Goal: Communication & Community: Participate in discussion

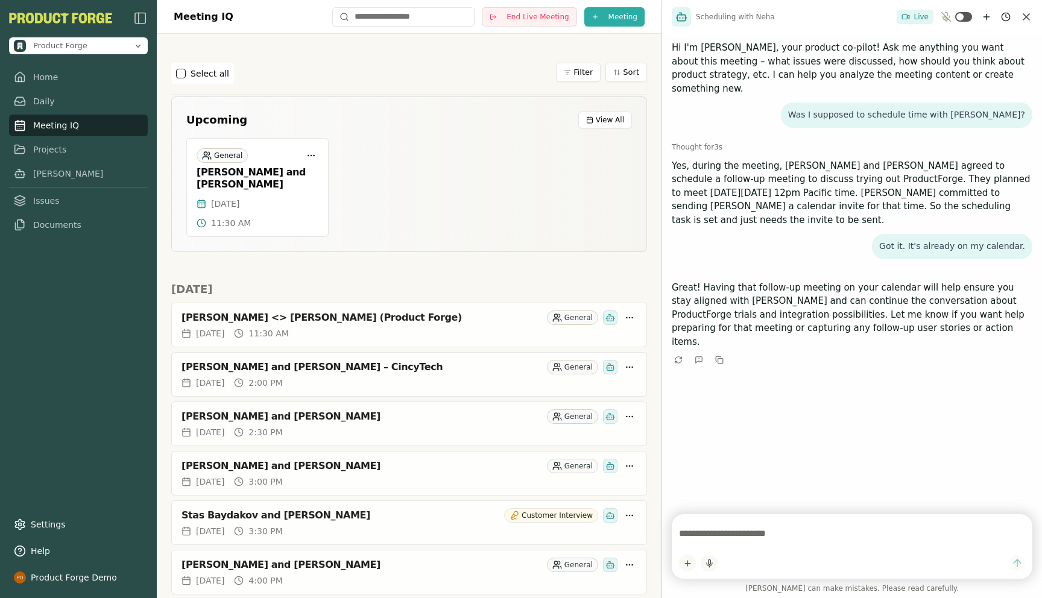
click at [1028, 18] on icon "Close chat" at bounding box center [1026, 17] width 12 height 12
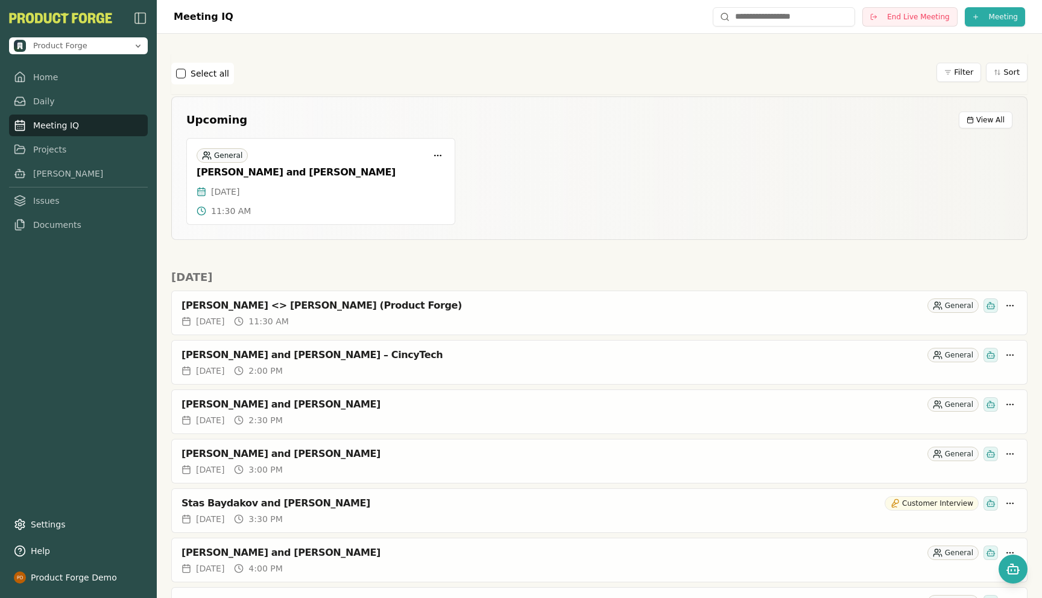
click at [376, 56] on div "Select all Filter Sort" at bounding box center [599, 73] width 856 height 41
click at [896, 17] on span "End Live Meeting" at bounding box center [918, 17] width 62 height 10
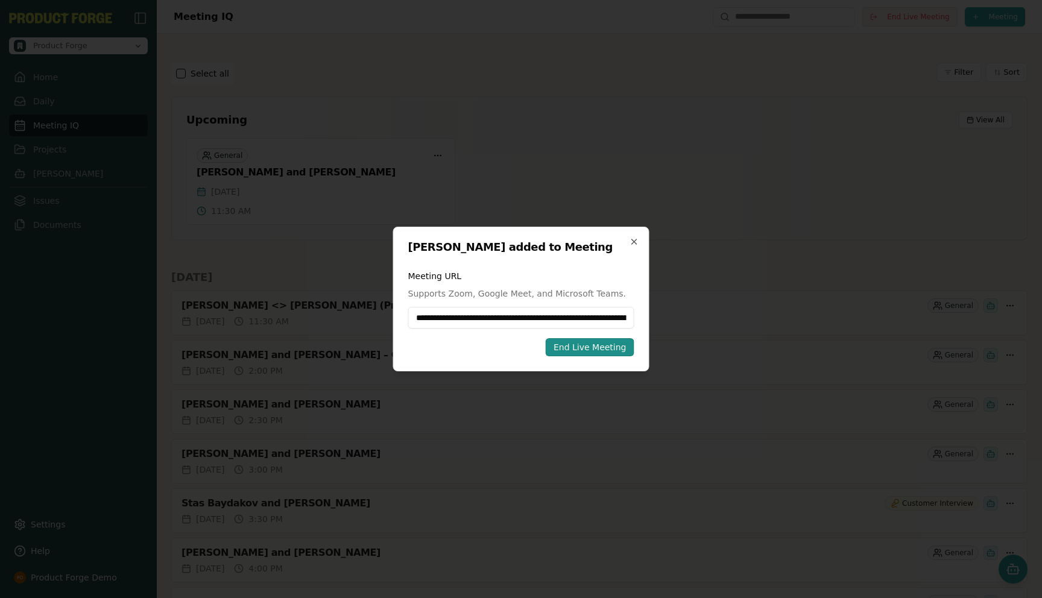
click at [572, 351] on div "End Live Meeting" at bounding box center [589, 347] width 73 height 12
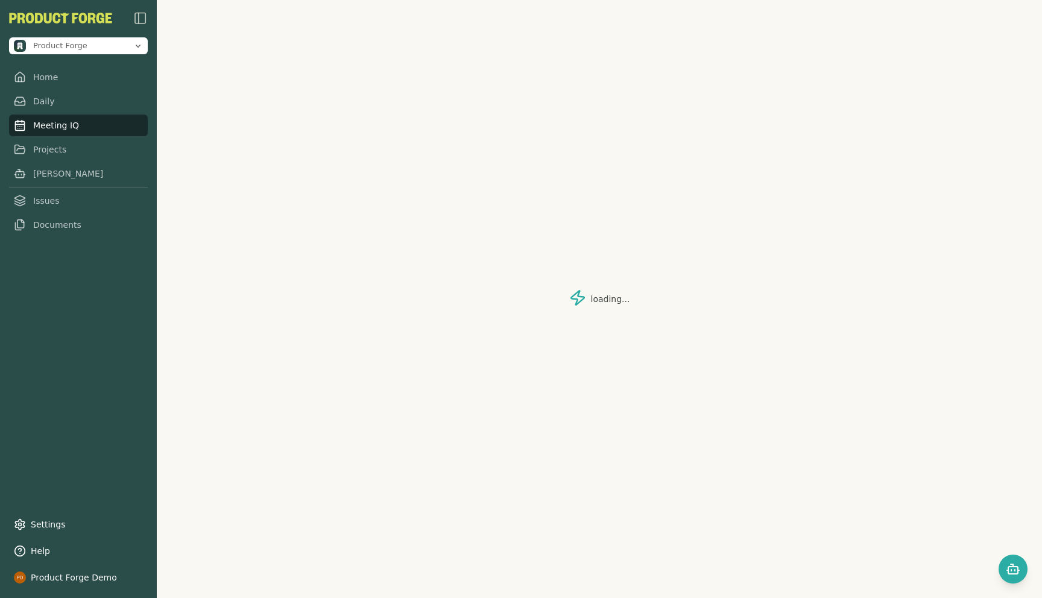
click at [39, 76] on link "Home" at bounding box center [78, 77] width 139 height 22
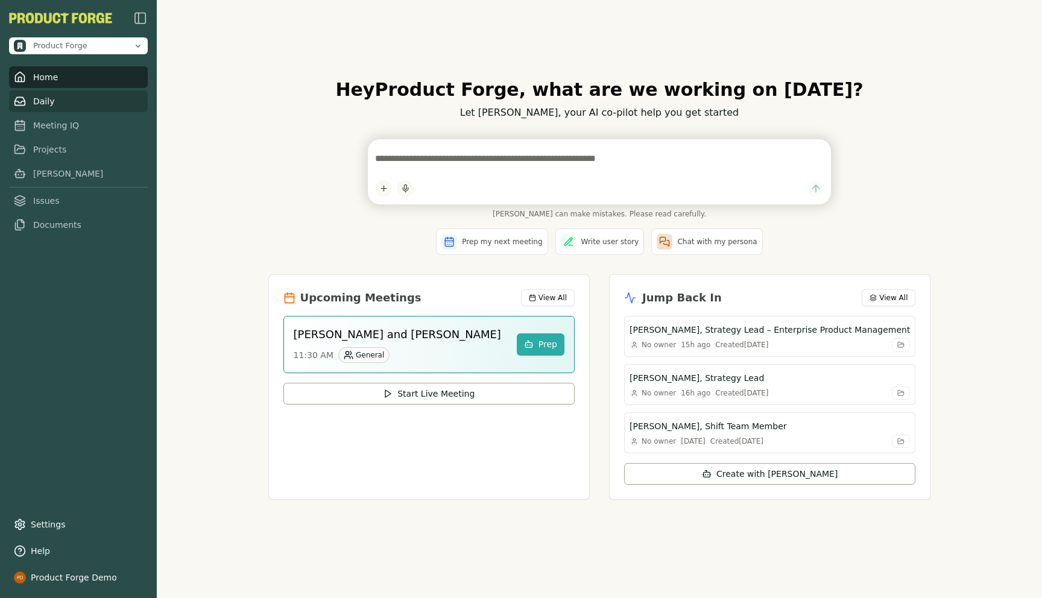
click at [43, 102] on link "Daily" at bounding box center [78, 101] width 139 height 22
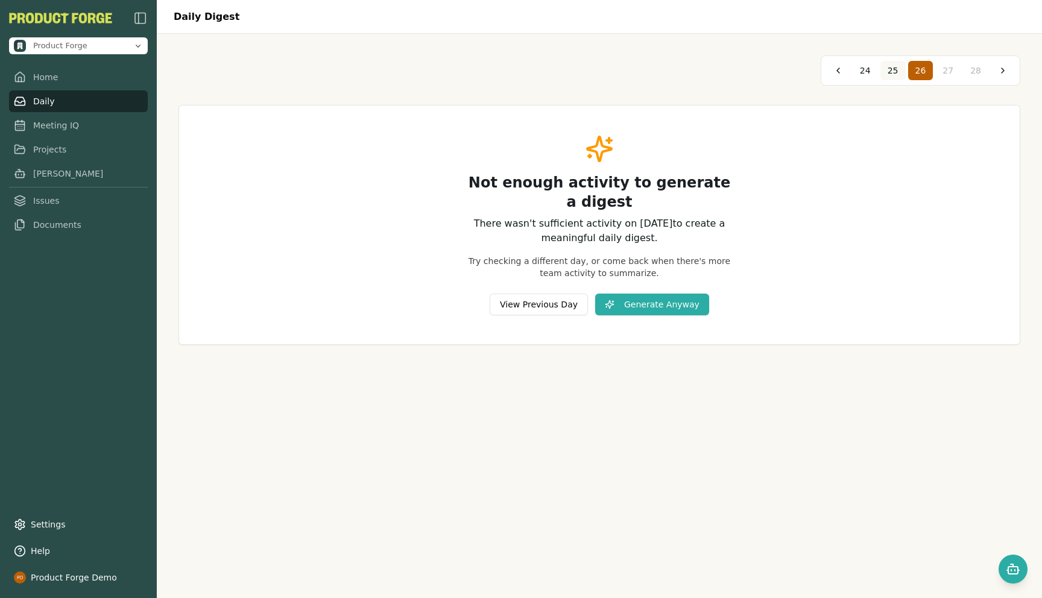
click at [890, 67] on span "25" at bounding box center [893, 71] width 11 height 12
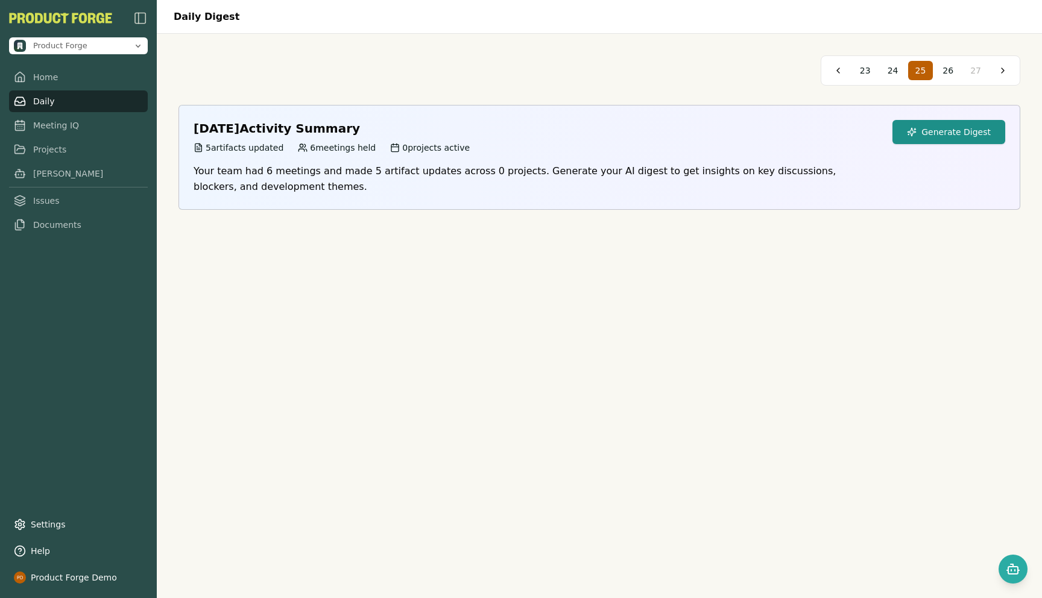
click at [933, 140] on button "Generate Digest" at bounding box center [948, 132] width 113 height 24
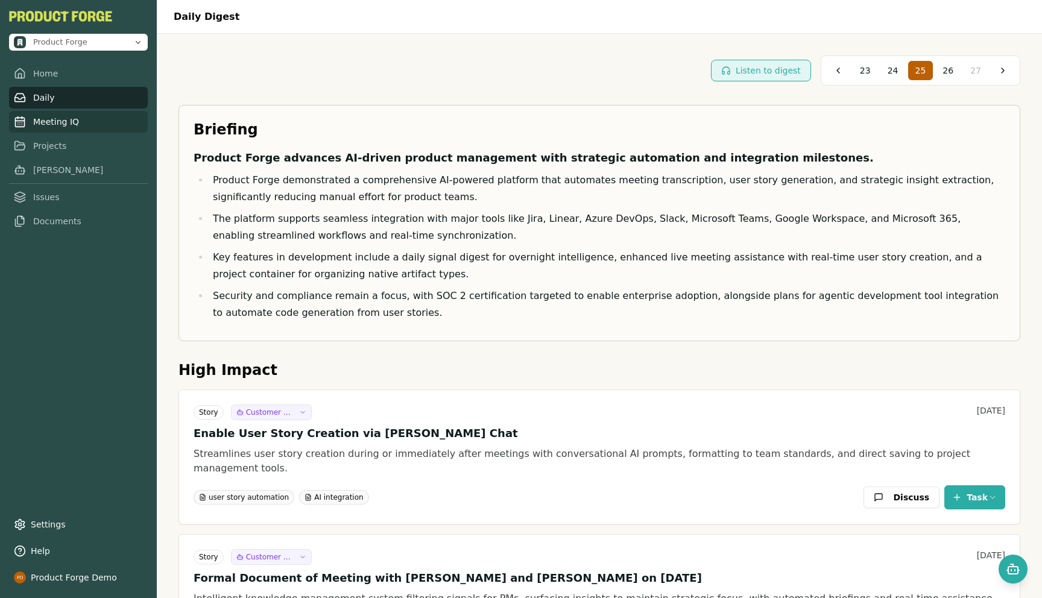
click at [36, 128] on link "Meeting IQ" at bounding box center [78, 122] width 139 height 22
click at [51, 117] on link "Meeting IQ" at bounding box center [78, 122] width 139 height 22
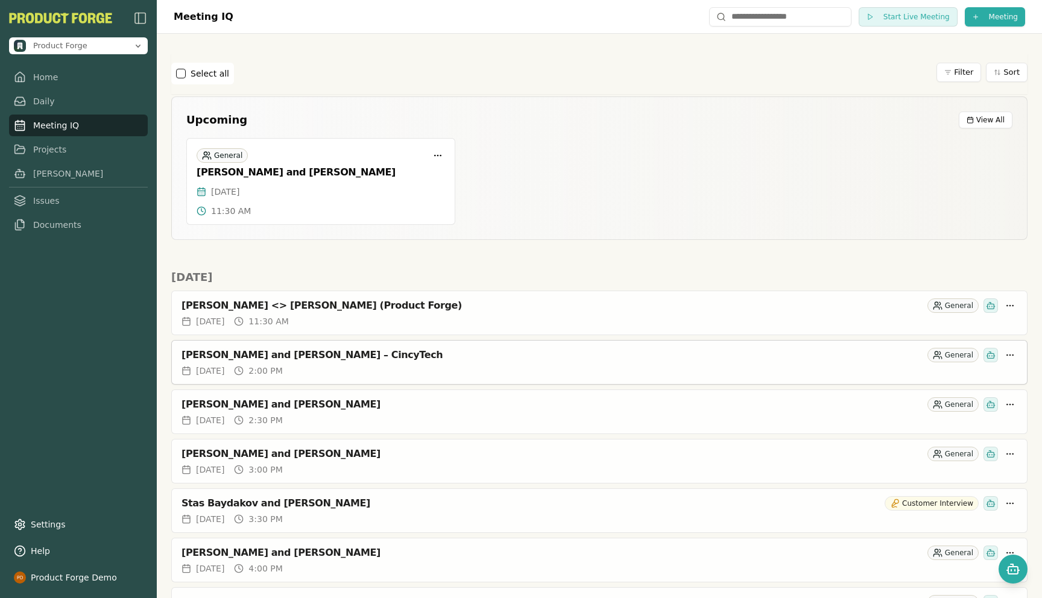
click at [393, 370] on div "[DATE] 2:00 PM" at bounding box center [599, 371] width 836 height 12
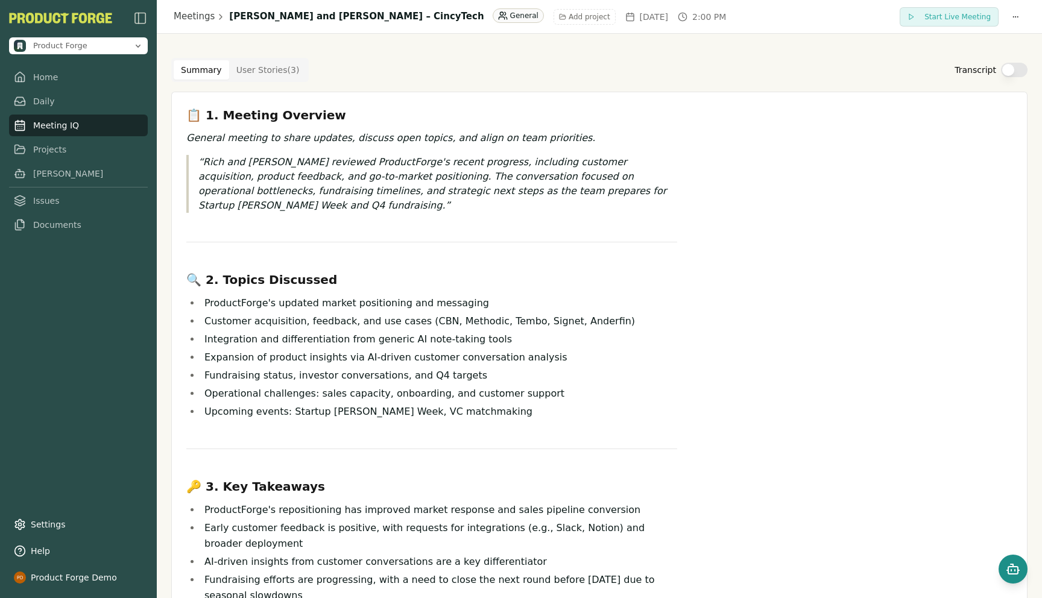
click at [1009, 572] on icon "Open chat" at bounding box center [1013, 569] width 14 height 14
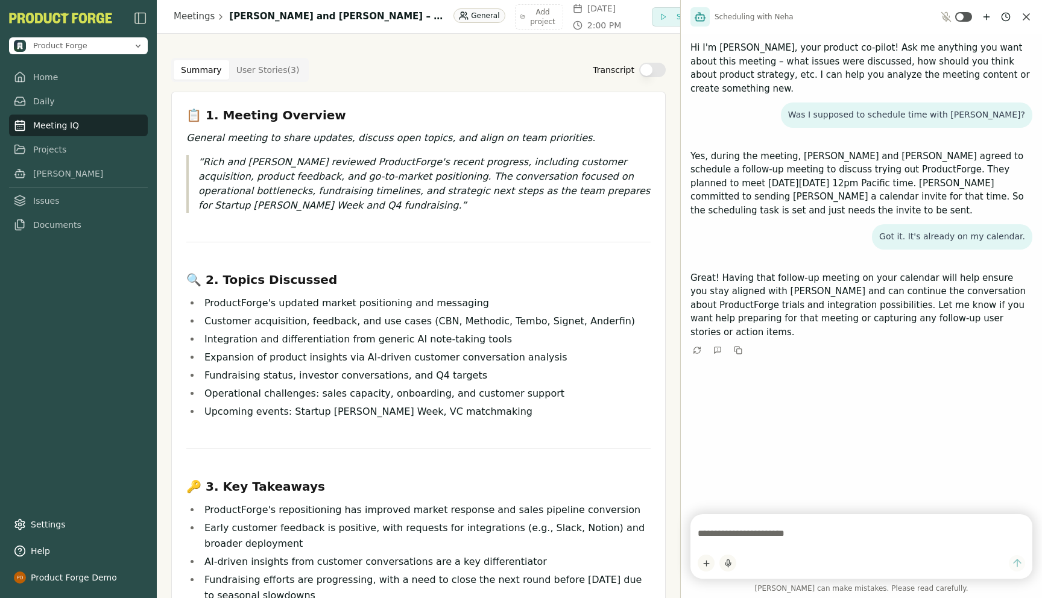
click at [779, 526] on textarea at bounding box center [861, 534] width 327 height 24
click at [991, 16] on icon "New chat" at bounding box center [987, 17] width 10 height 10
click at [1006, 15] on html "Product Forge Home Daily Meeting IQ Projects [PERSON_NAME] Issues Documents Set…" at bounding box center [521, 299] width 1042 height 598
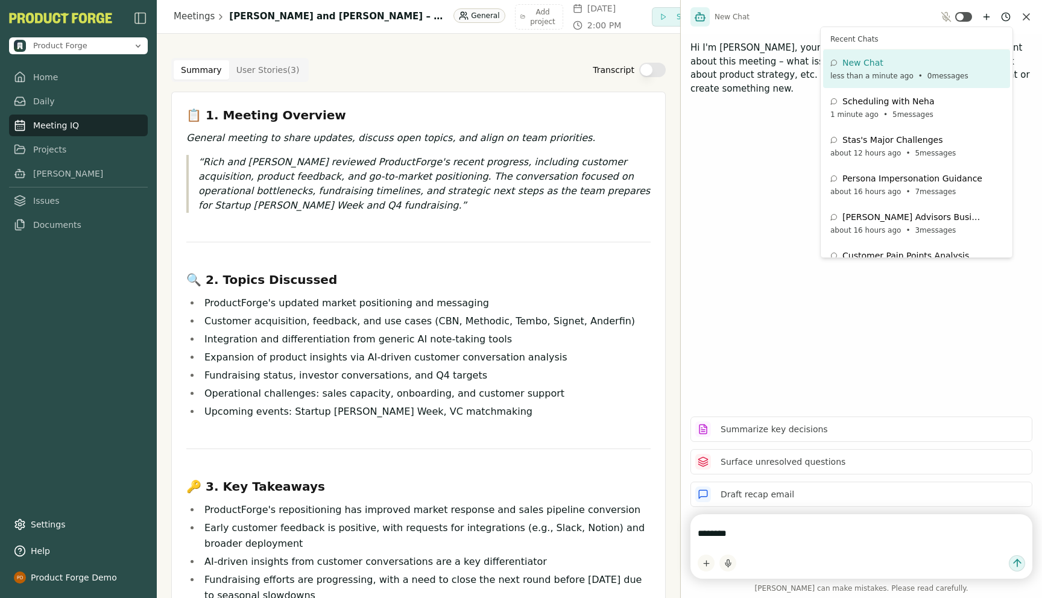
click at [744, 532] on html "Product Forge Home Daily Meeting IQ Projects [PERSON_NAME] Issues Documents Set…" at bounding box center [521, 299] width 1042 height 598
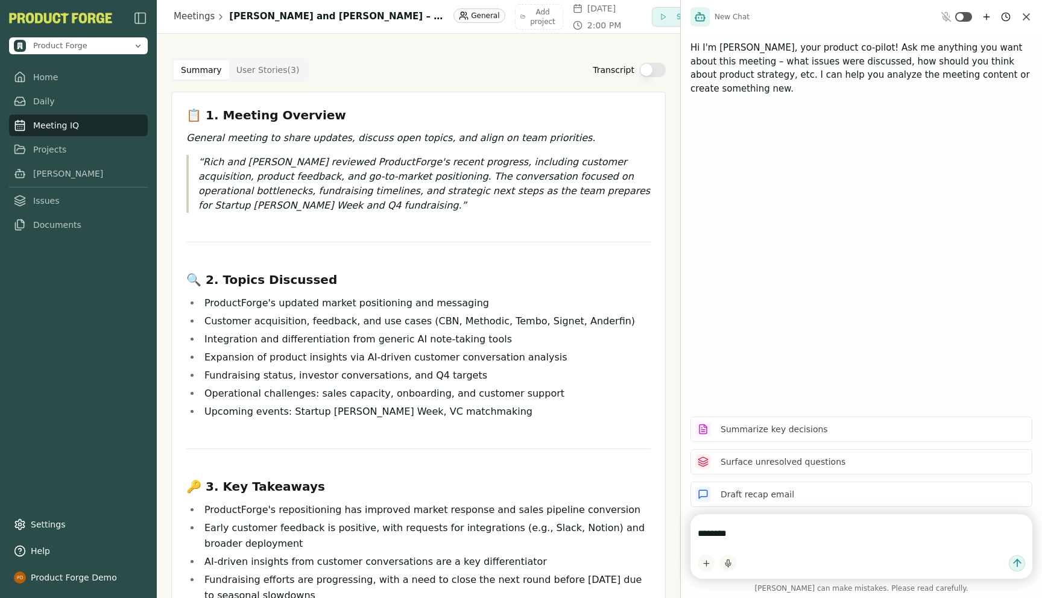
click at [742, 532] on textarea "********" at bounding box center [861, 534] width 327 height 24
type textarea "**********"
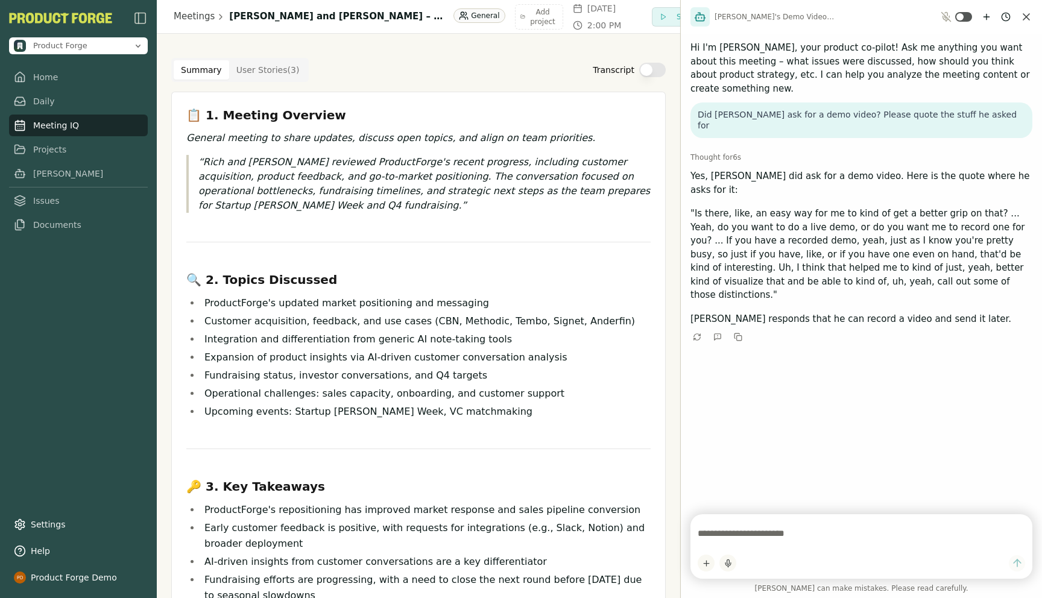
click at [383, 84] on div "Summary User Stories ( 3 ) Transcript 📋 1. Meeting Overview General meeting to …" at bounding box center [418, 581] width 494 height 1046
click at [1026, 17] on icon "Close chat" at bounding box center [1026, 17] width 6 height 6
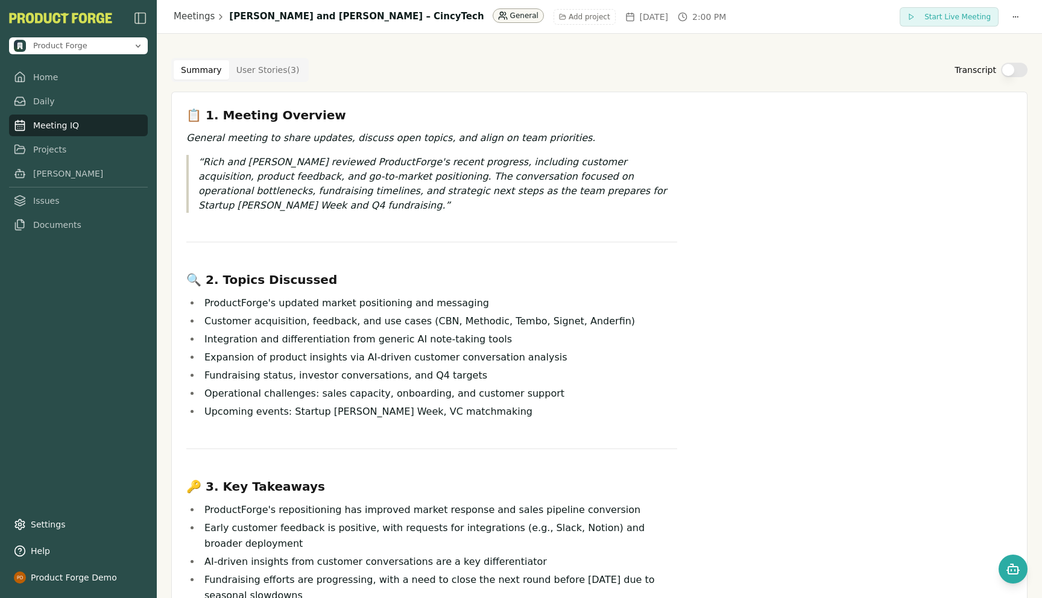
click at [419, 8] on html "Product Forge Home Daily Meeting IQ Projects [PERSON_NAME] Issues Documents Set…" at bounding box center [521, 299] width 1042 height 598
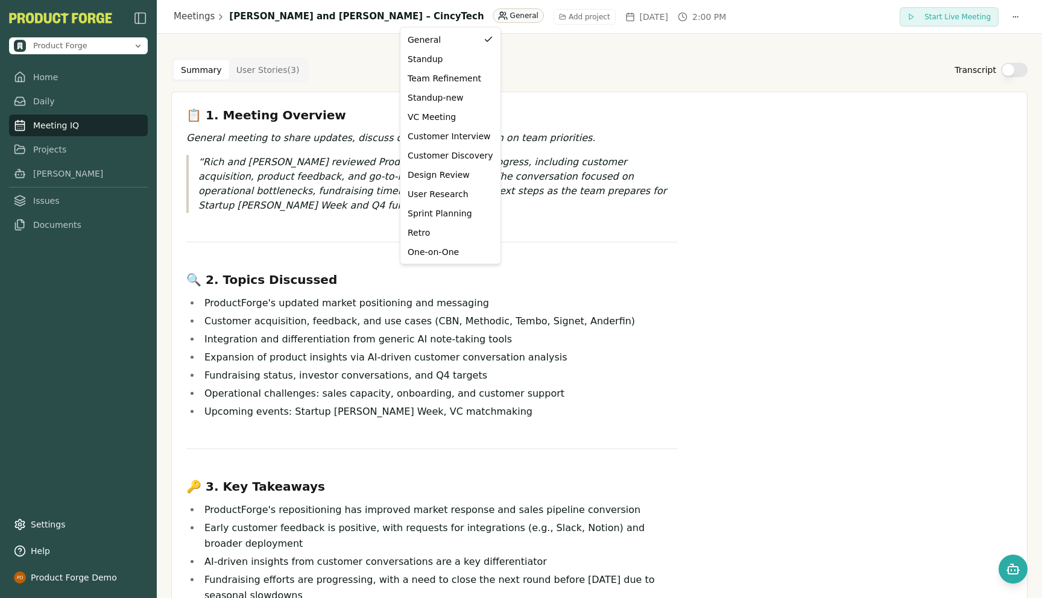
click at [520, 184] on html "Product Forge Home Daily Meeting IQ Projects [PERSON_NAME] Issues Documents Set…" at bounding box center [521, 299] width 1042 height 598
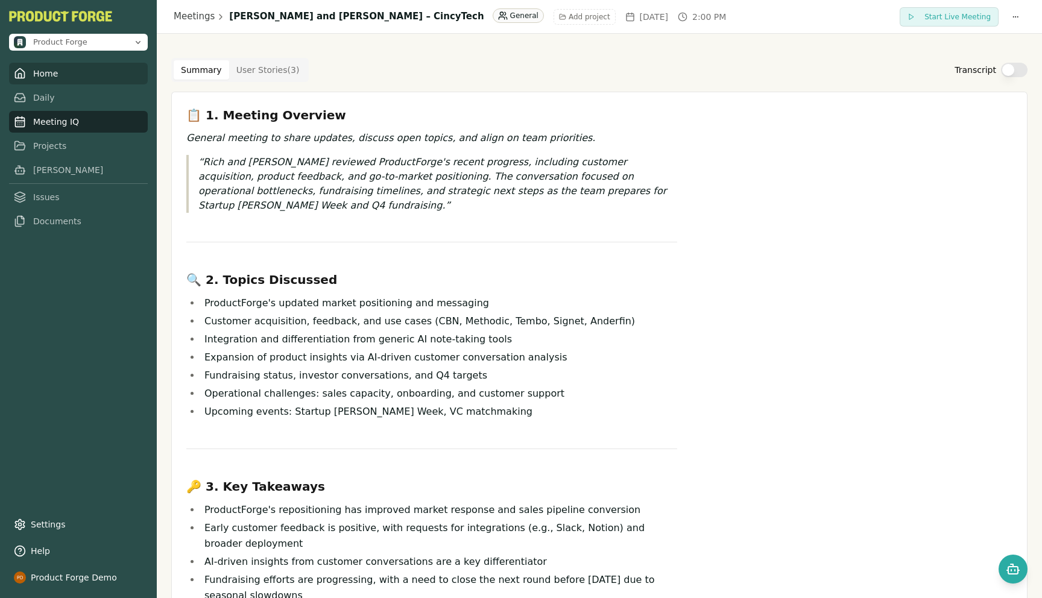
click at [54, 73] on link "Home" at bounding box center [78, 74] width 139 height 22
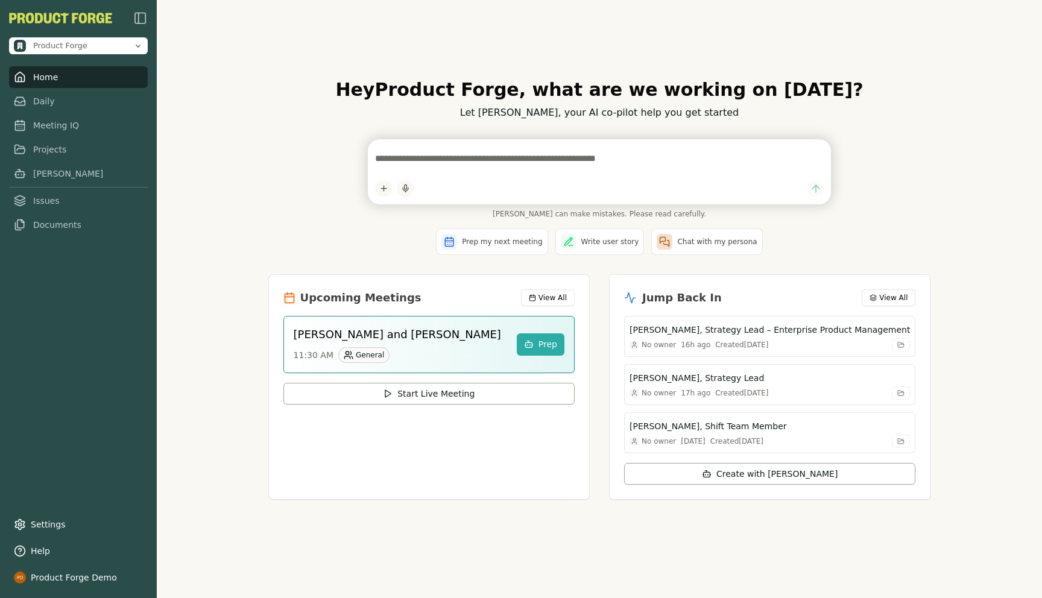
click at [196, 364] on div "Hey Product Forge , what are we working on [DATE]? Let [PERSON_NAME], your AI c…" at bounding box center [599, 299] width 885 height 598
click at [72, 128] on link "Meeting IQ" at bounding box center [78, 122] width 139 height 22
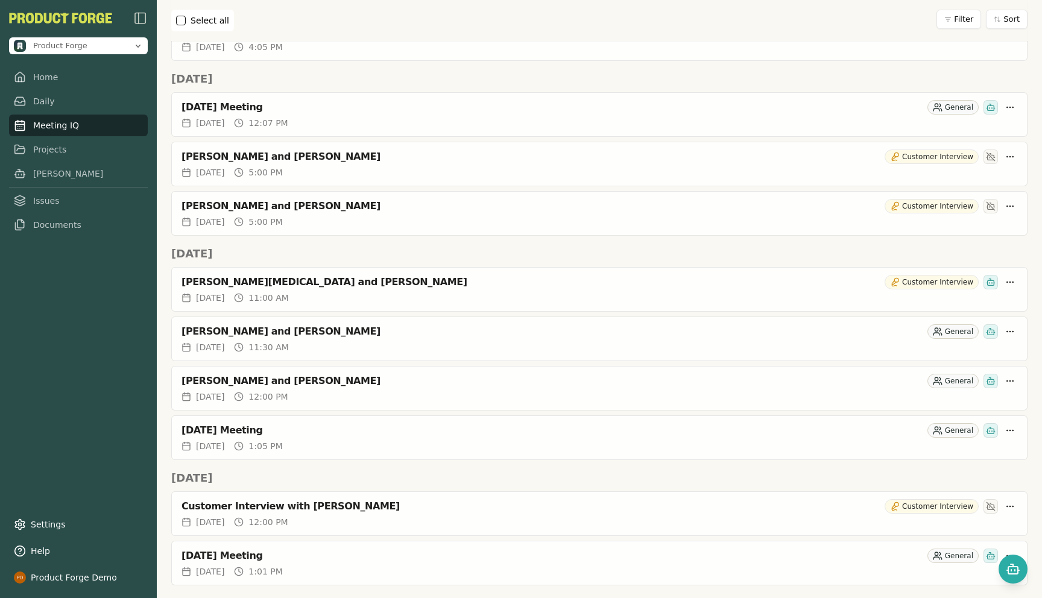
scroll to position [1360, 0]
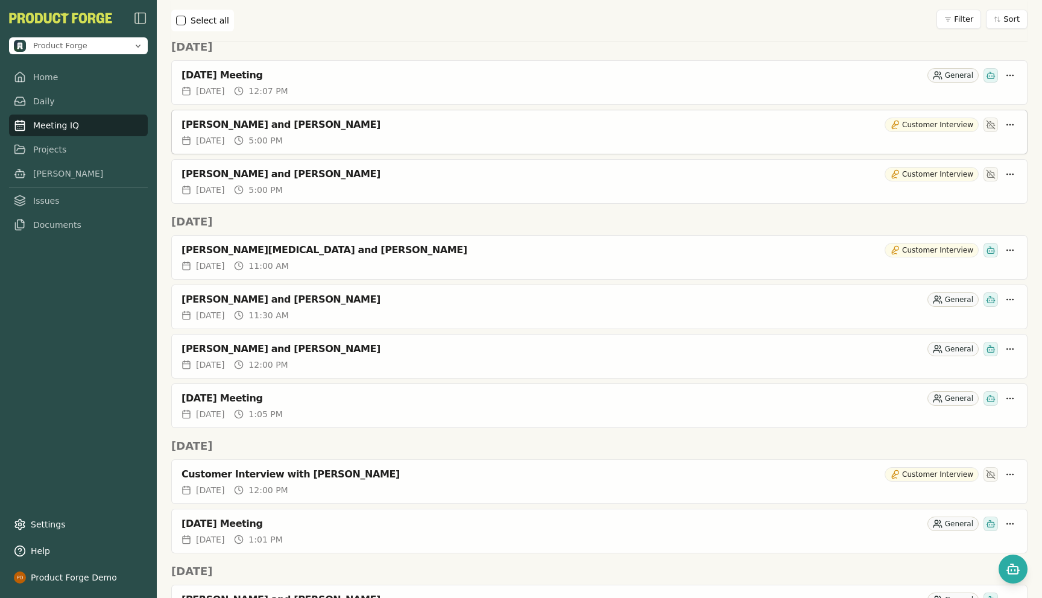
click at [232, 131] on div "[PERSON_NAME] and [PERSON_NAME] Customer Interview" at bounding box center [599, 125] width 836 height 14
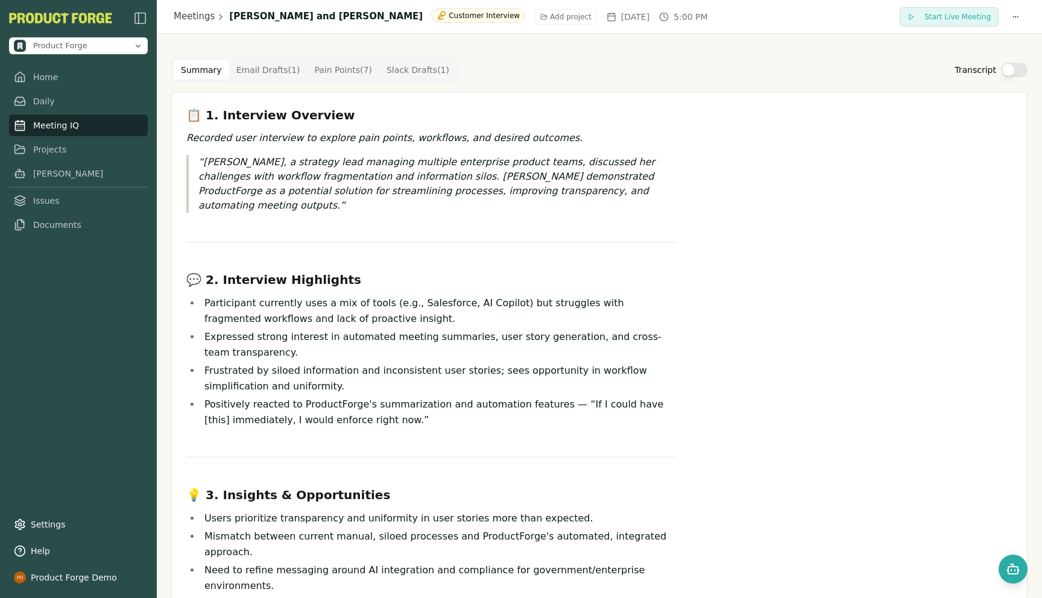
click at [276, 72] on Draft "Email Drafts ( 1 )" at bounding box center [268, 69] width 78 height 19
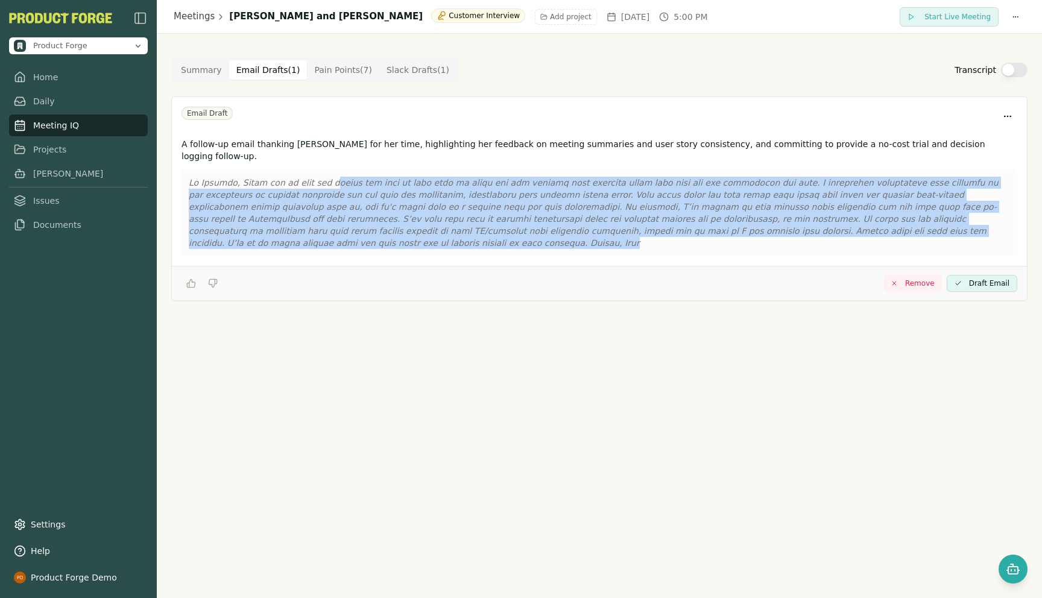
drag, startPoint x: 982, startPoint y: 218, endPoint x: 324, endPoint y: 171, distance: 660.0
click at [324, 177] on p at bounding box center [599, 213] width 821 height 72
click at [408, 74] on Draft "Slack Drafts ( 1 )" at bounding box center [417, 69] width 77 height 19
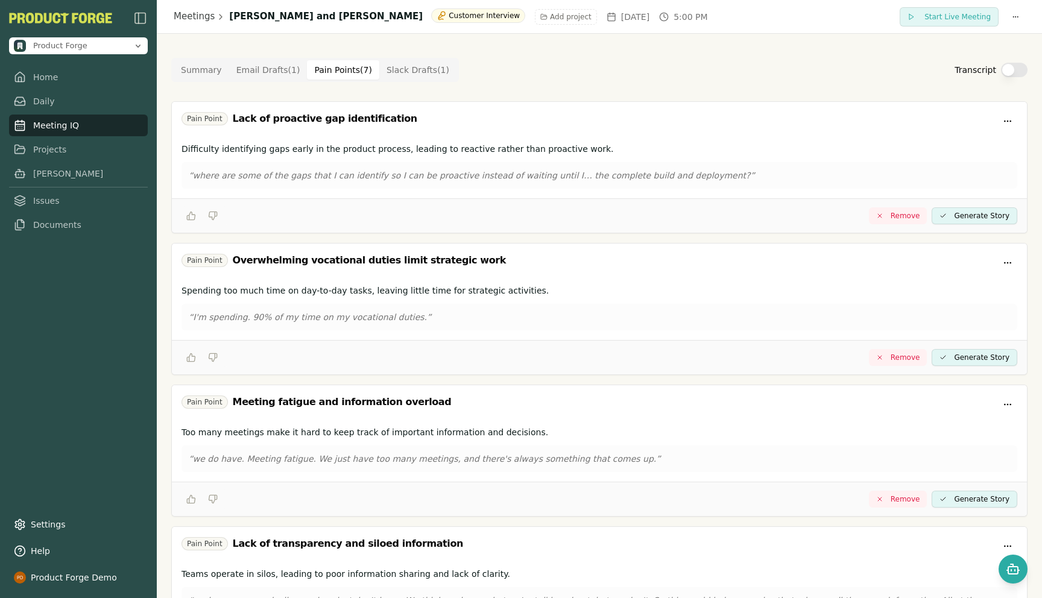
click at [318, 68] on Point "Pain Points ( 7 )" at bounding box center [343, 69] width 72 height 19
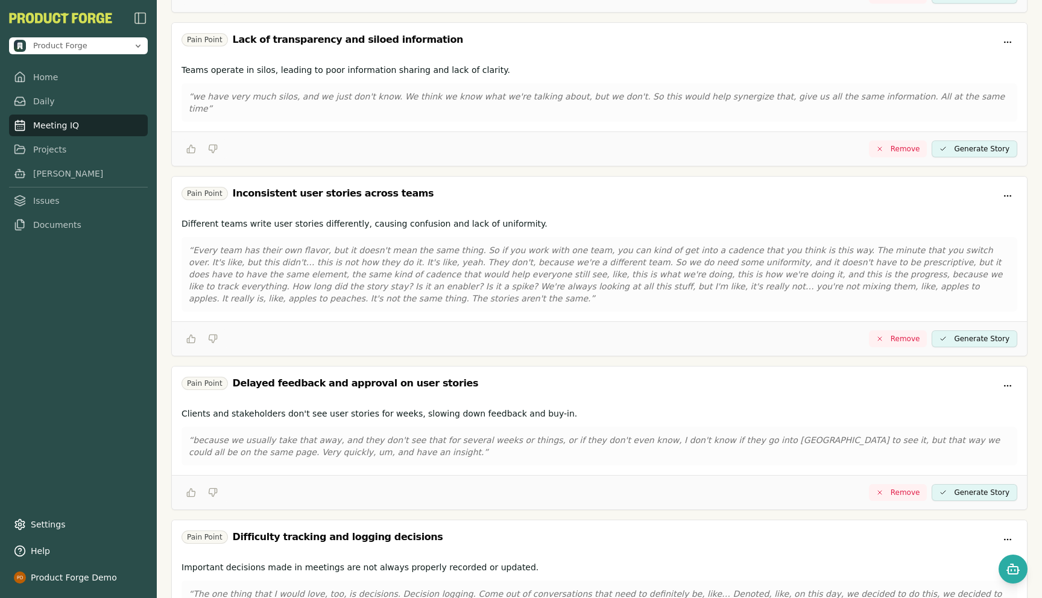
scroll to position [608, 0]
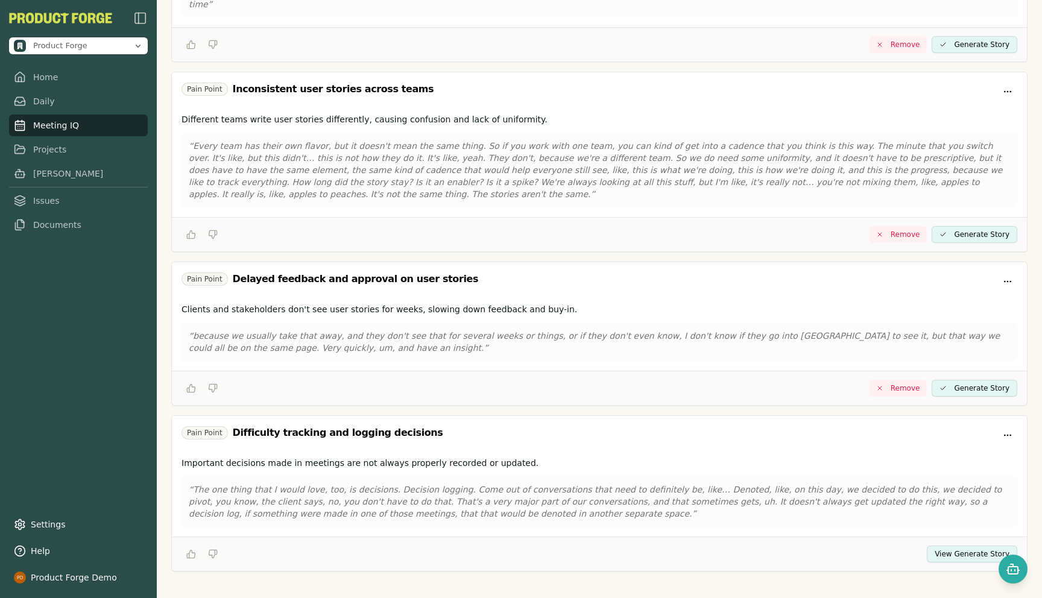
click at [962, 546] on button "View Generate Story" at bounding box center [972, 554] width 90 height 17
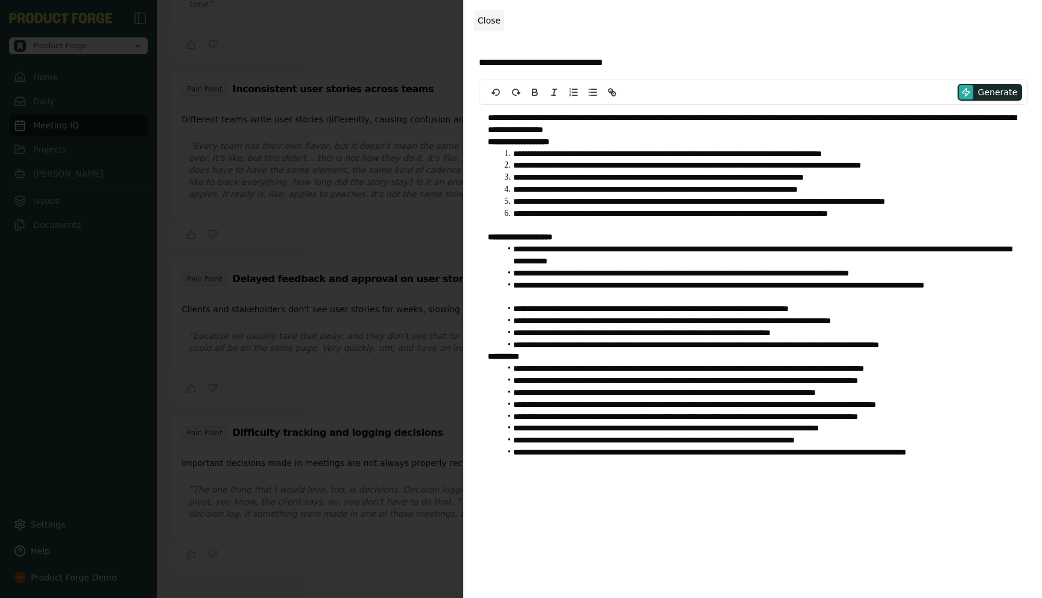
click at [485, 27] on button "Close" at bounding box center [489, 21] width 30 height 22
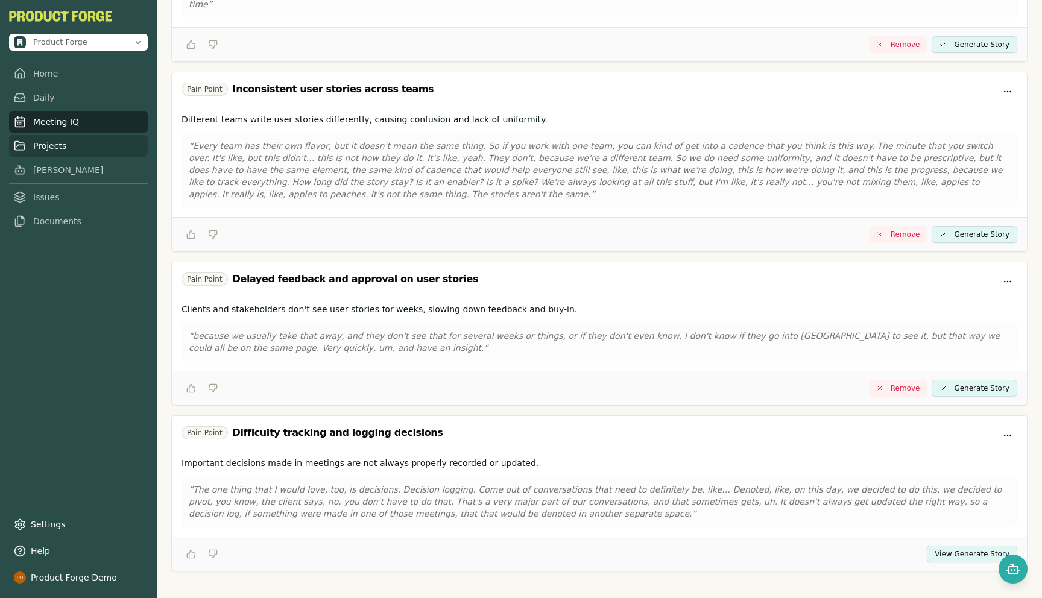
click at [53, 145] on link "Projects" at bounding box center [78, 146] width 139 height 22
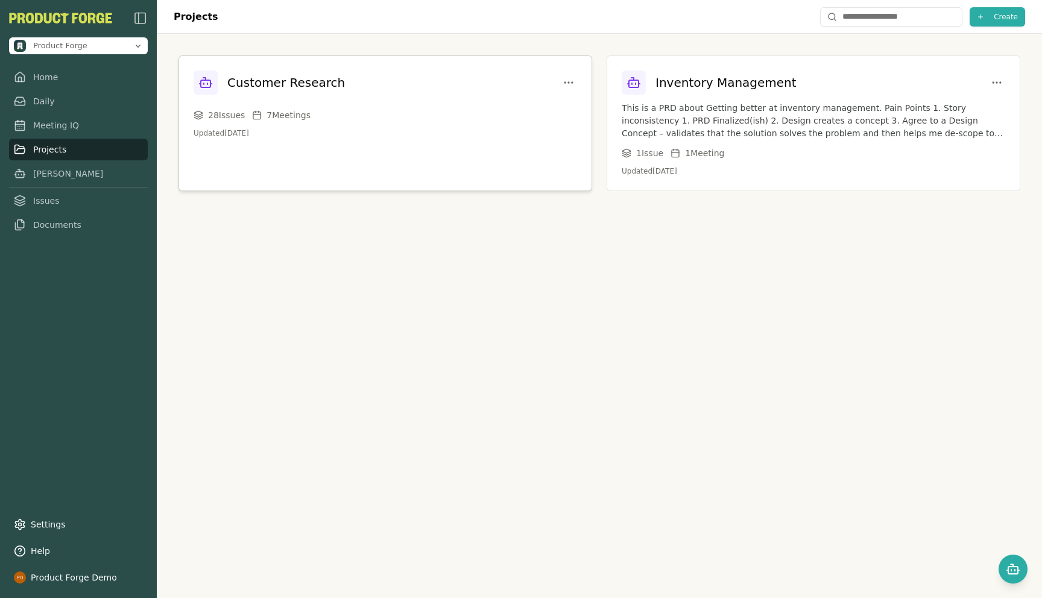
click at [299, 92] on div "Customer Research" at bounding box center [269, 83] width 151 height 24
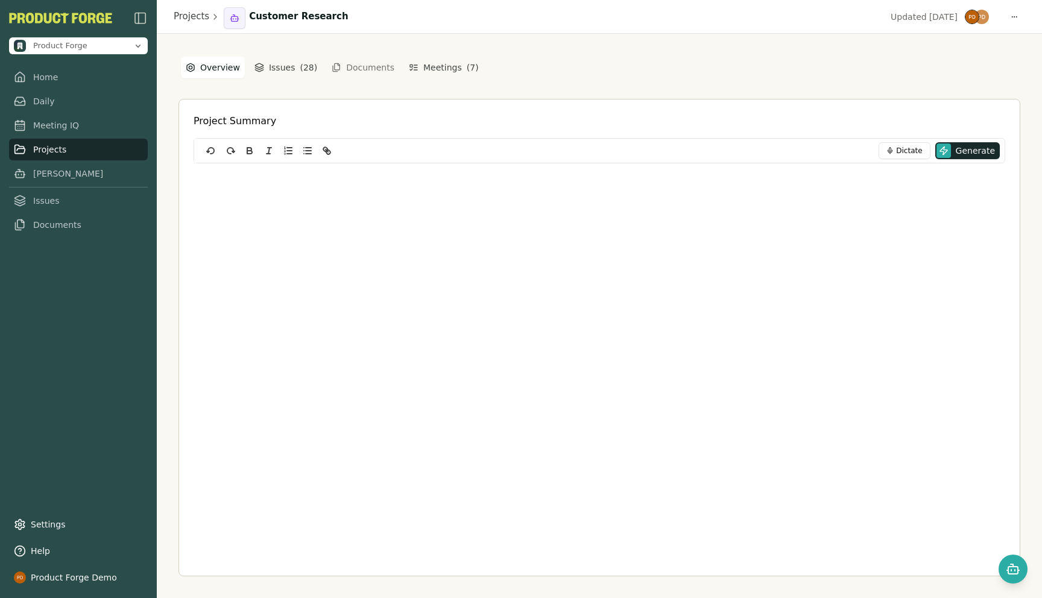
click at [262, 221] on div at bounding box center [600, 238] width 812 height 151
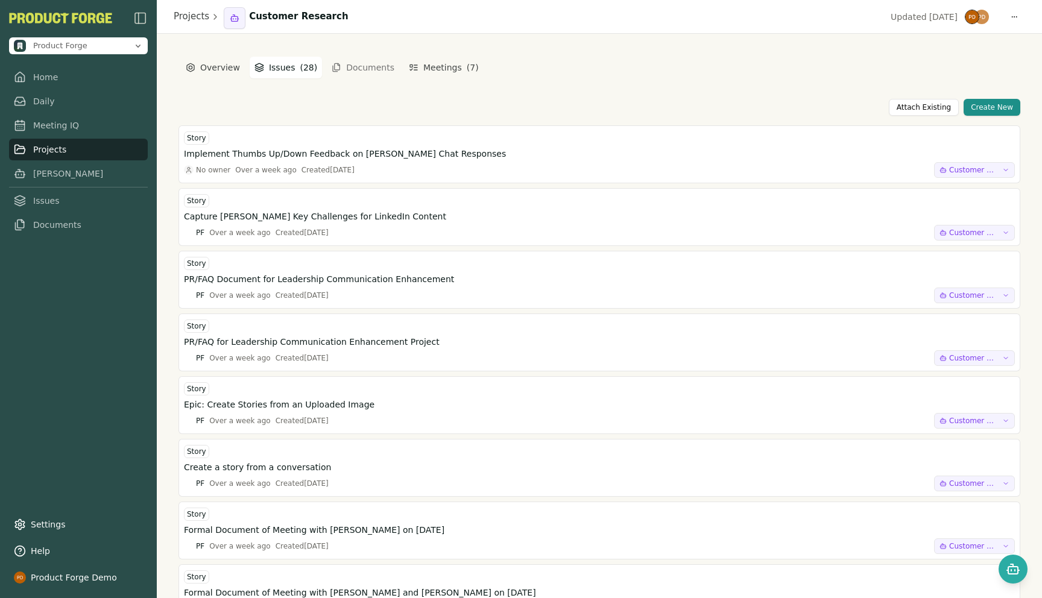
click at [282, 72] on button "Issues ( 28 )" at bounding box center [286, 68] width 72 height 22
click at [440, 71] on button "Meetings ( 7 )" at bounding box center [444, 68] width 80 height 22
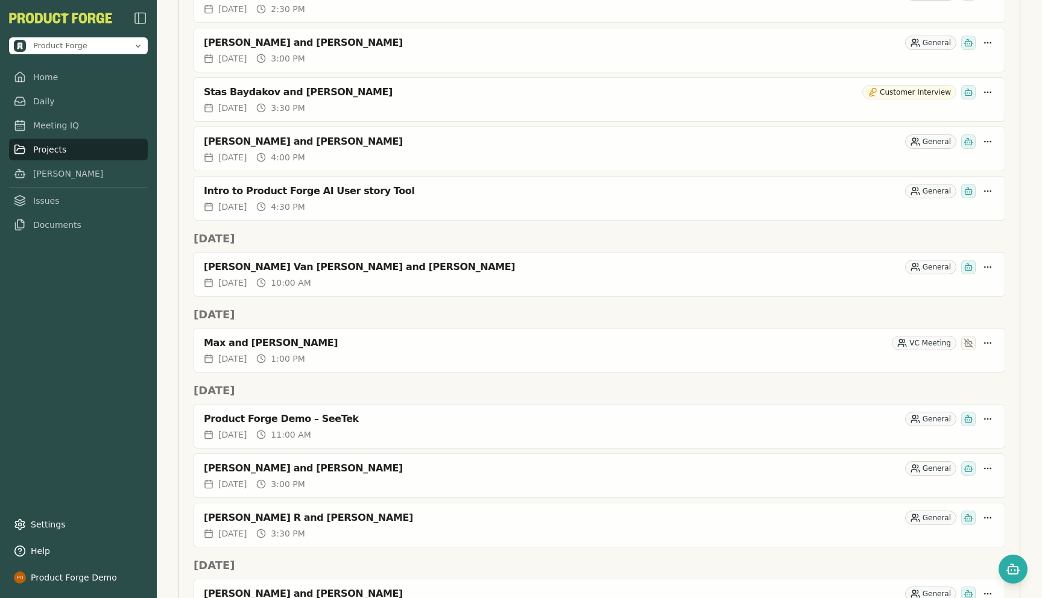
scroll to position [490, 0]
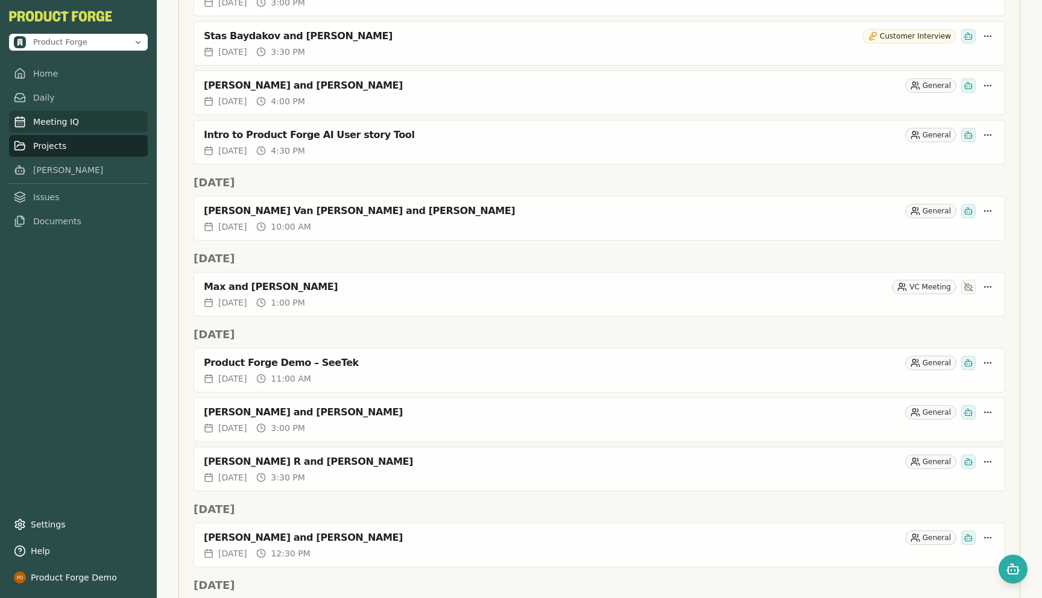
click at [58, 129] on link "Meeting IQ" at bounding box center [78, 122] width 139 height 22
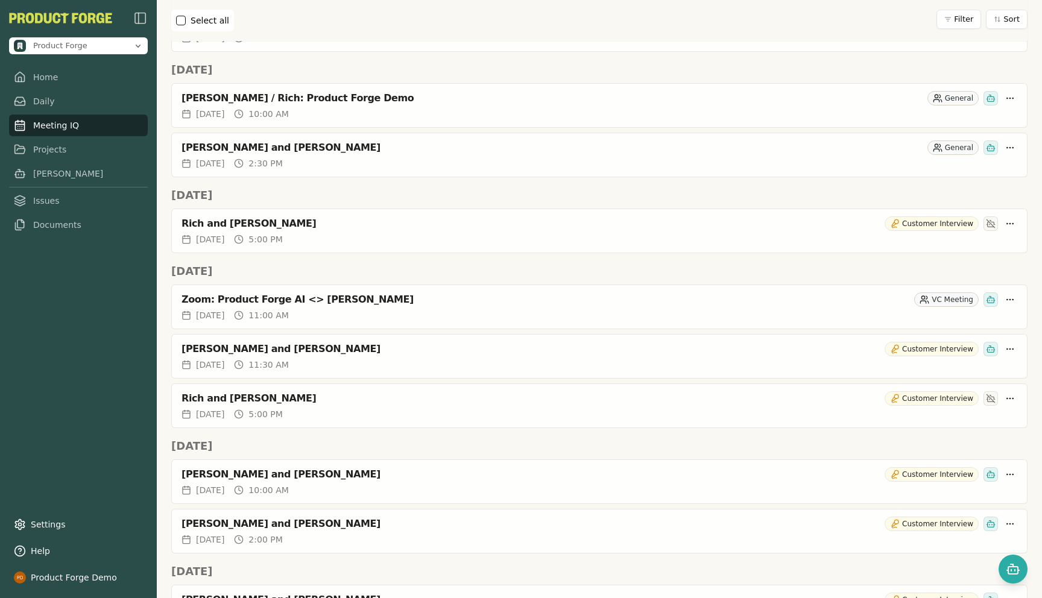
scroll to position [1186, 0]
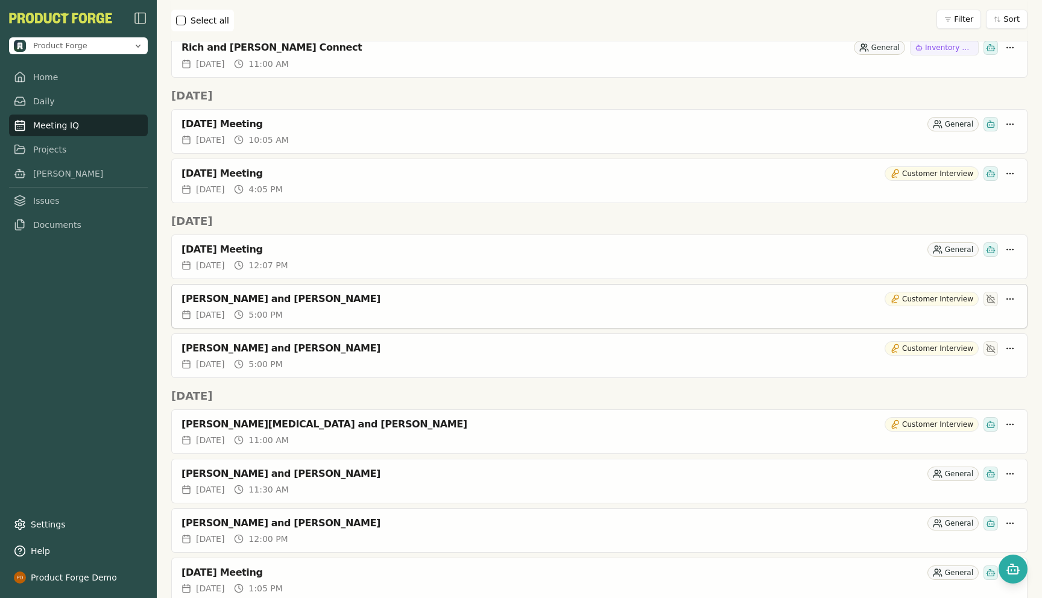
click at [221, 297] on div "[PERSON_NAME] and [PERSON_NAME]" at bounding box center [530, 299] width 698 height 12
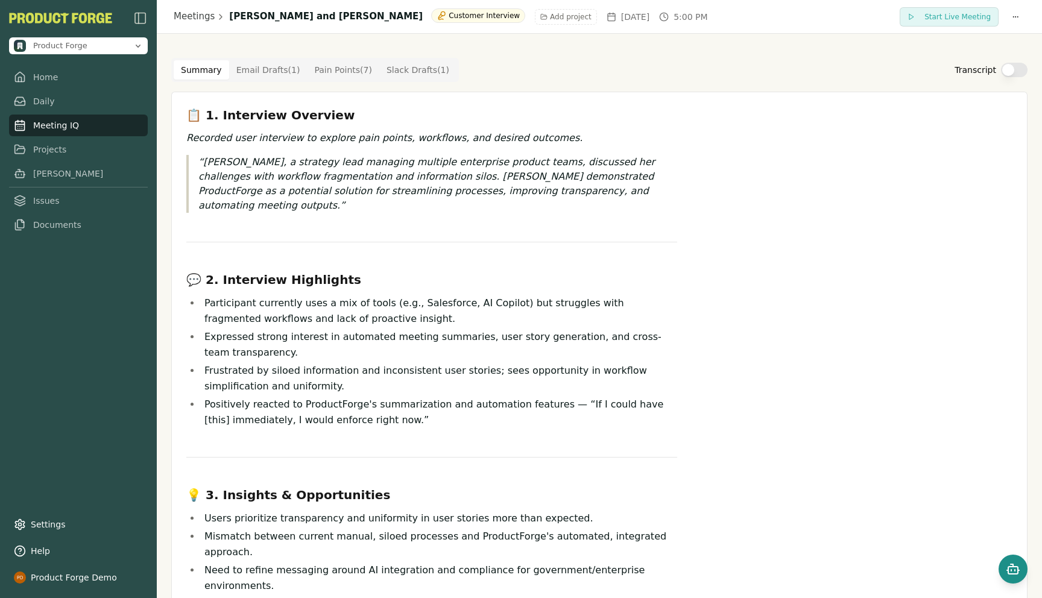
click at [1004, 567] on button "Open chat" at bounding box center [1012, 569] width 29 height 29
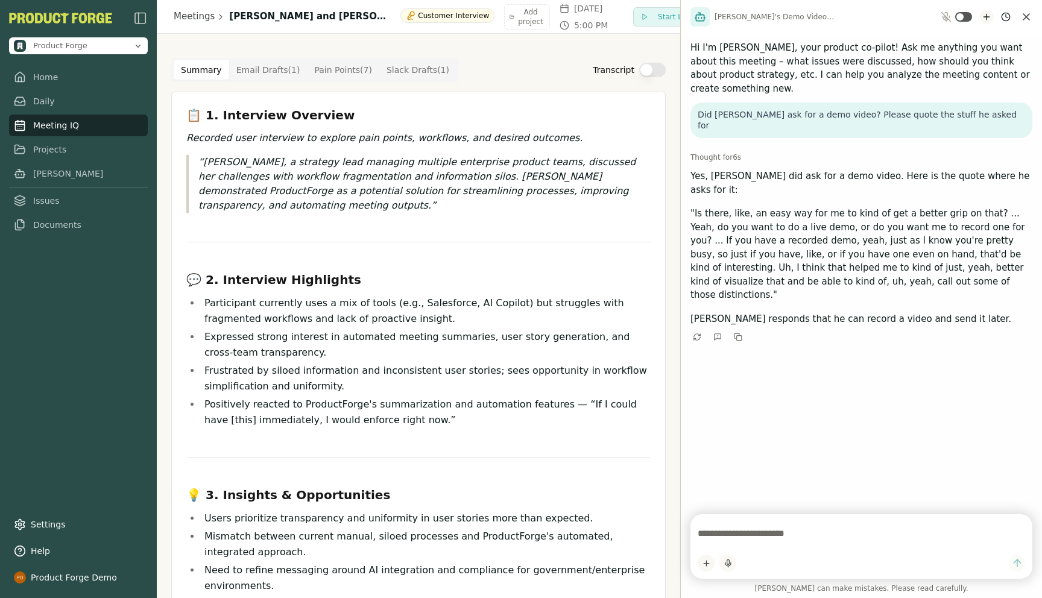
click at [983, 17] on icon "New chat" at bounding box center [987, 17] width 10 height 10
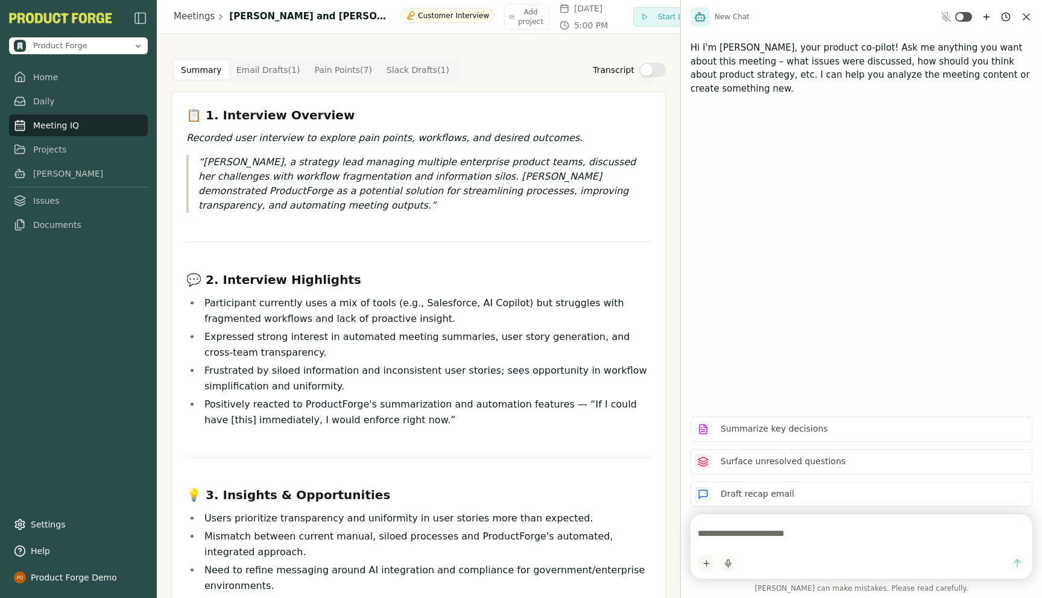
click at [750, 543] on textarea at bounding box center [861, 534] width 327 height 24
type textarea "**********"
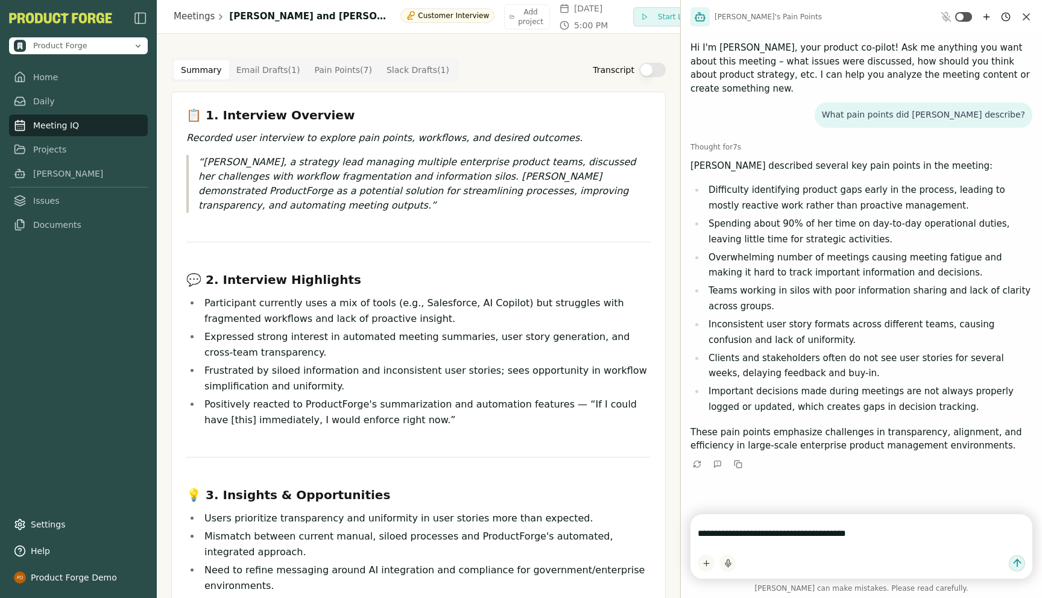
type textarea "**********"
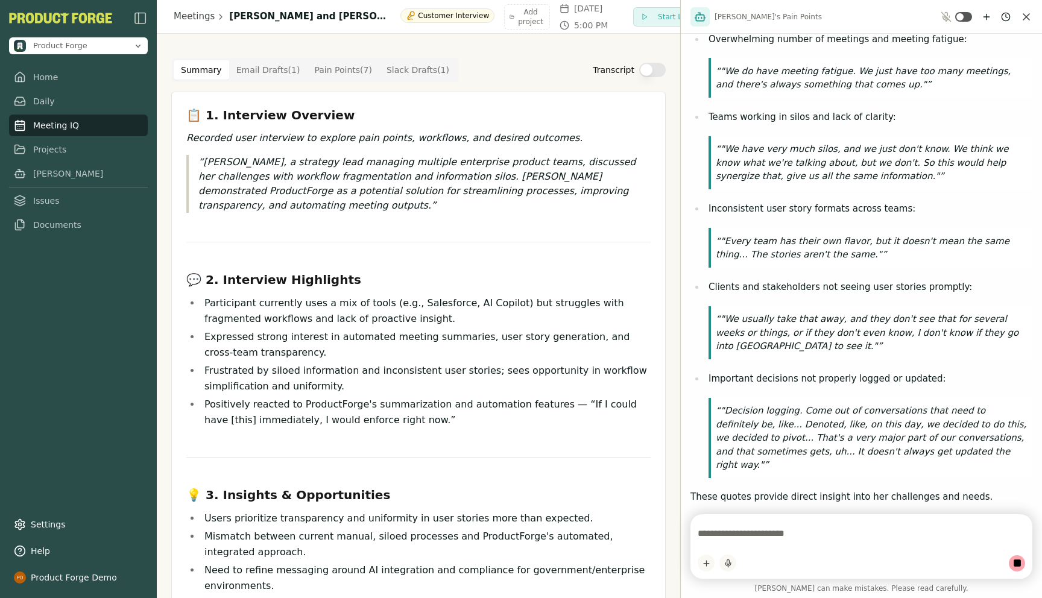
scroll to position [664, 0]
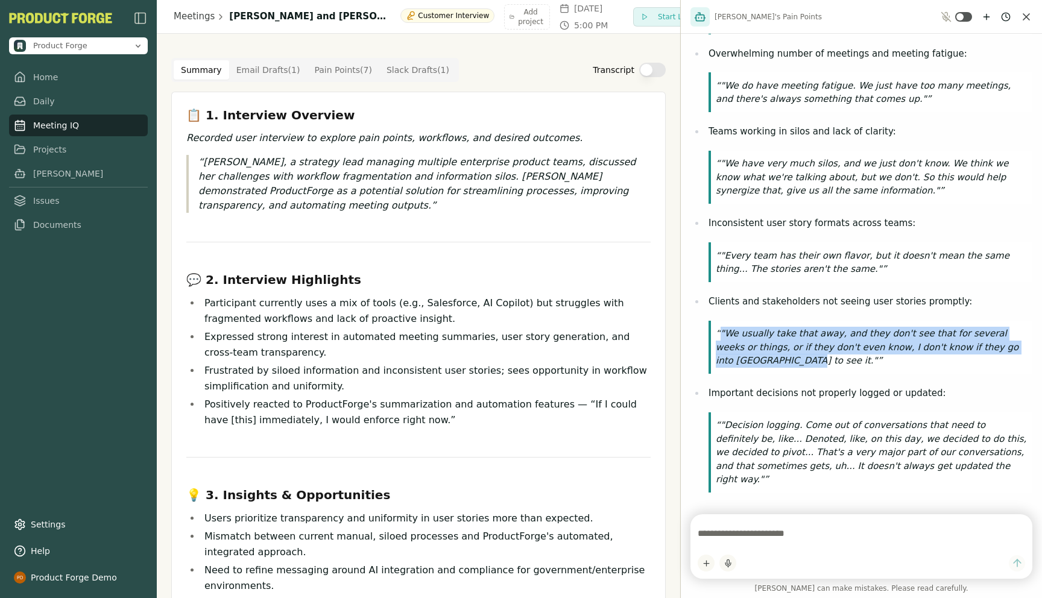
drag, startPoint x: 745, startPoint y: 335, endPoint x: 707, endPoint y: 303, distance: 49.6
click at [707, 300] on li "Clients and stakeholders not seeing user stories promptly: "We usually take tha…" at bounding box center [868, 334] width 327 height 80
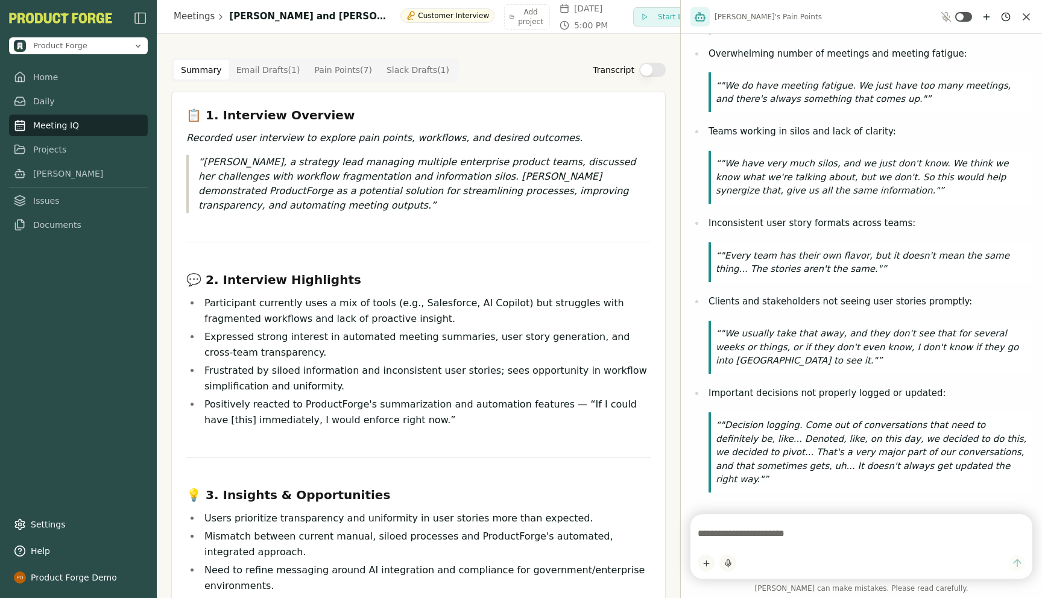
click at [759, 355] on ul "Difficulty identifying product gaps early: "Where are some of the gaps that I c…" at bounding box center [861, 191] width 342 height 603
click at [707, 534] on textarea at bounding box center [861, 534] width 327 height 24
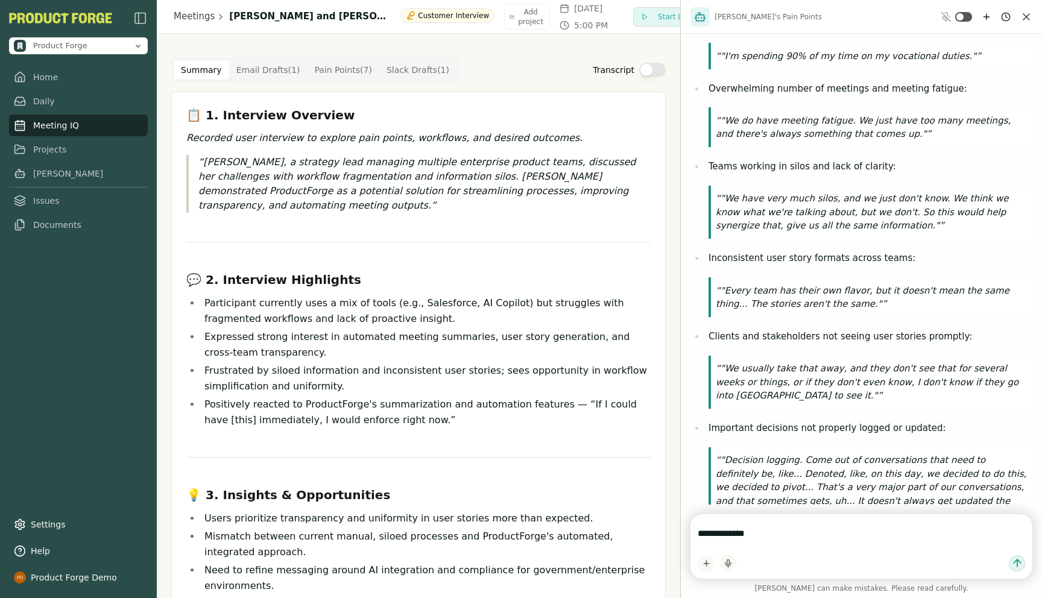
scroll to position [629, 0]
type textarea "**********"
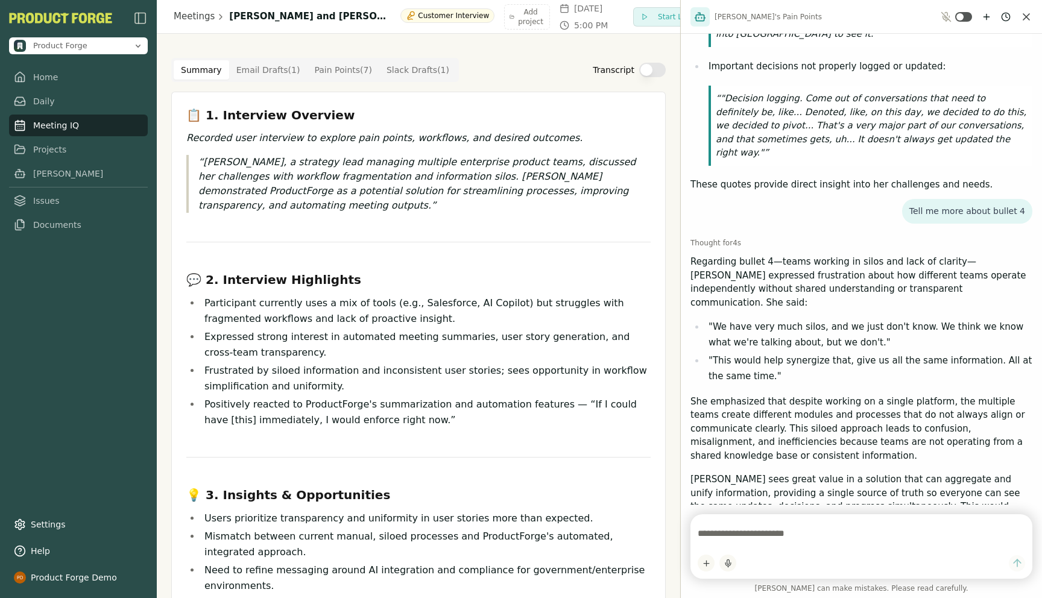
scroll to position [986, 0]
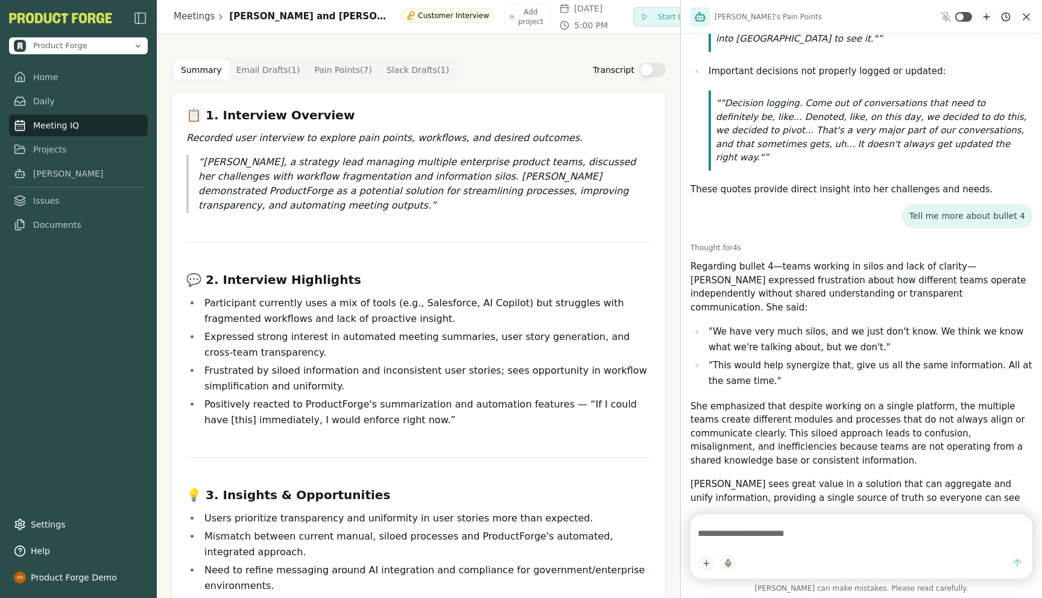
click at [985, 17] on icon "New chat" at bounding box center [985, 17] width 5 height 0
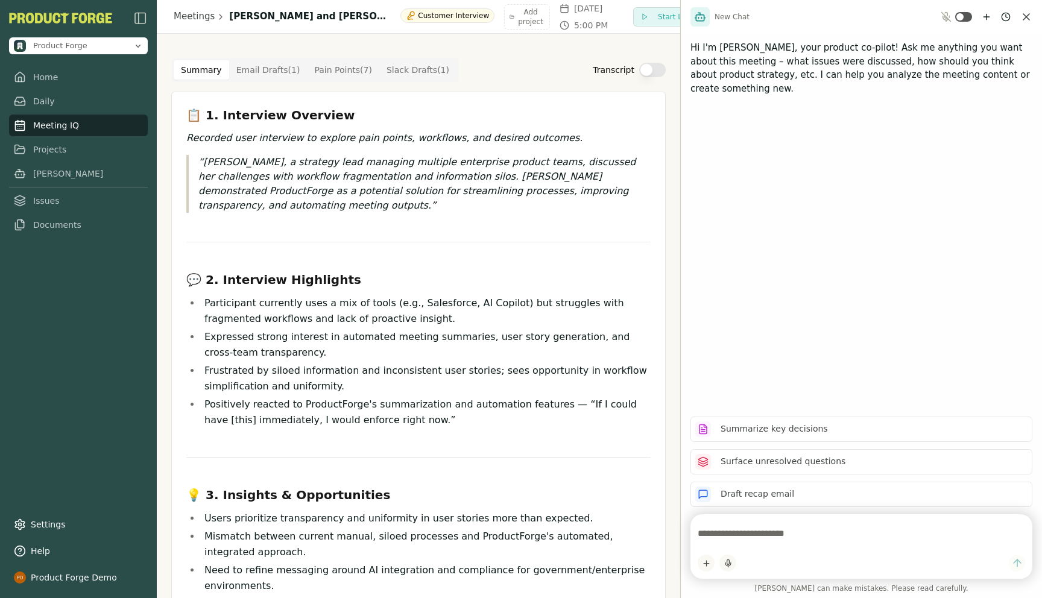
click at [739, 539] on textarea at bounding box center [861, 534] width 327 height 24
type textarea "**********"
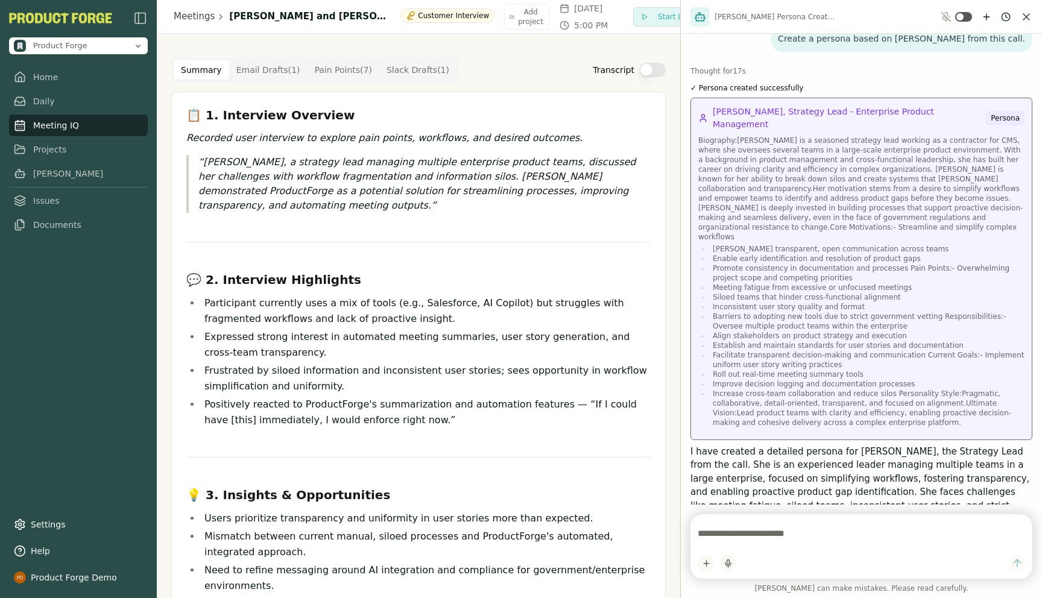
scroll to position [74, 0]
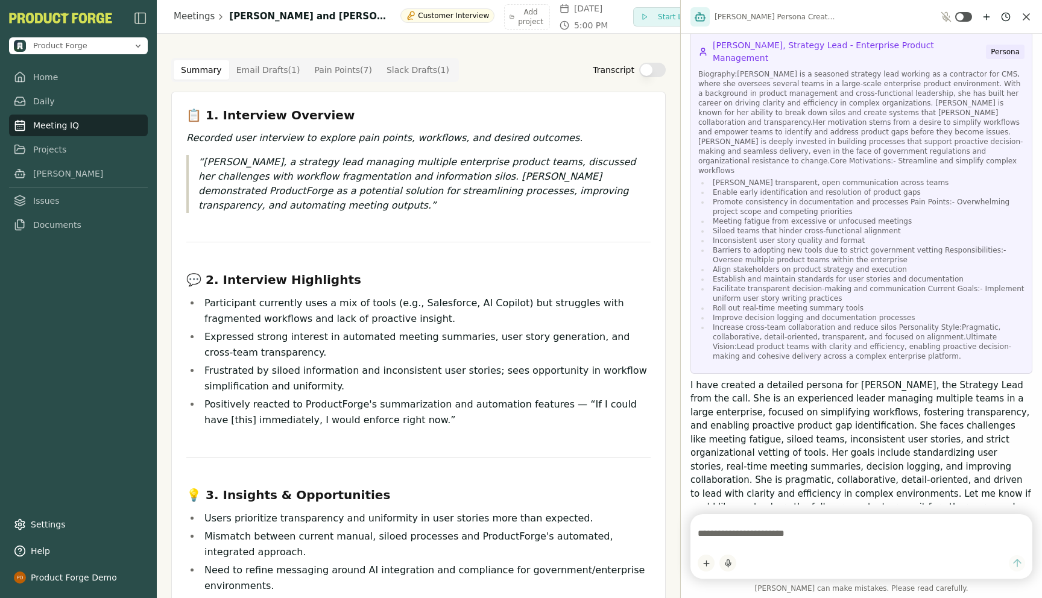
click at [748, 526] on textarea at bounding box center [861, 534] width 327 height 24
type textarea "**********"
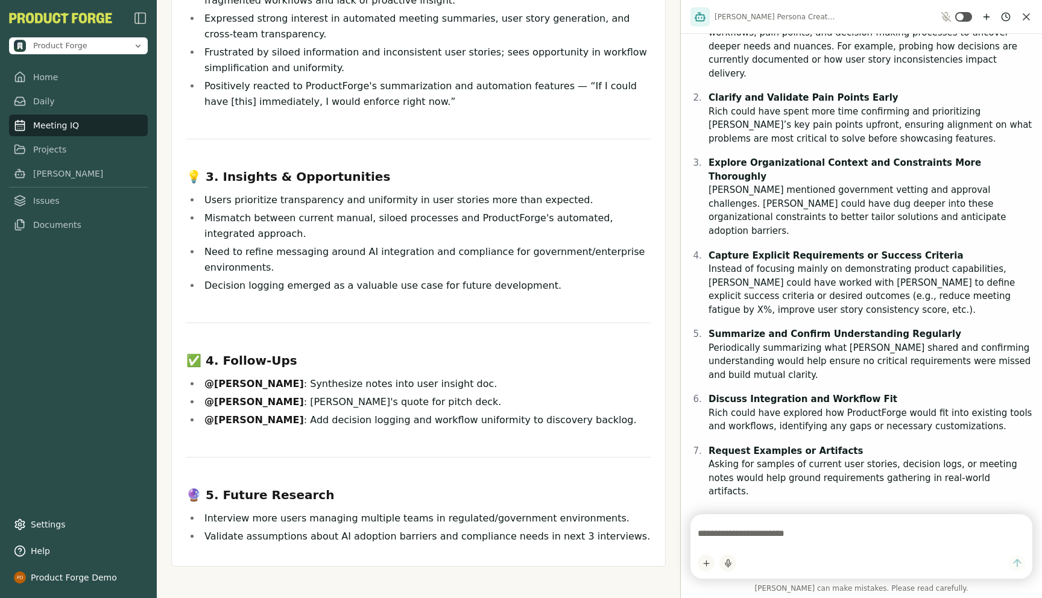
scroll to position [335, 0]
